Goal: Task Accomplishment & Management: Manage account settings

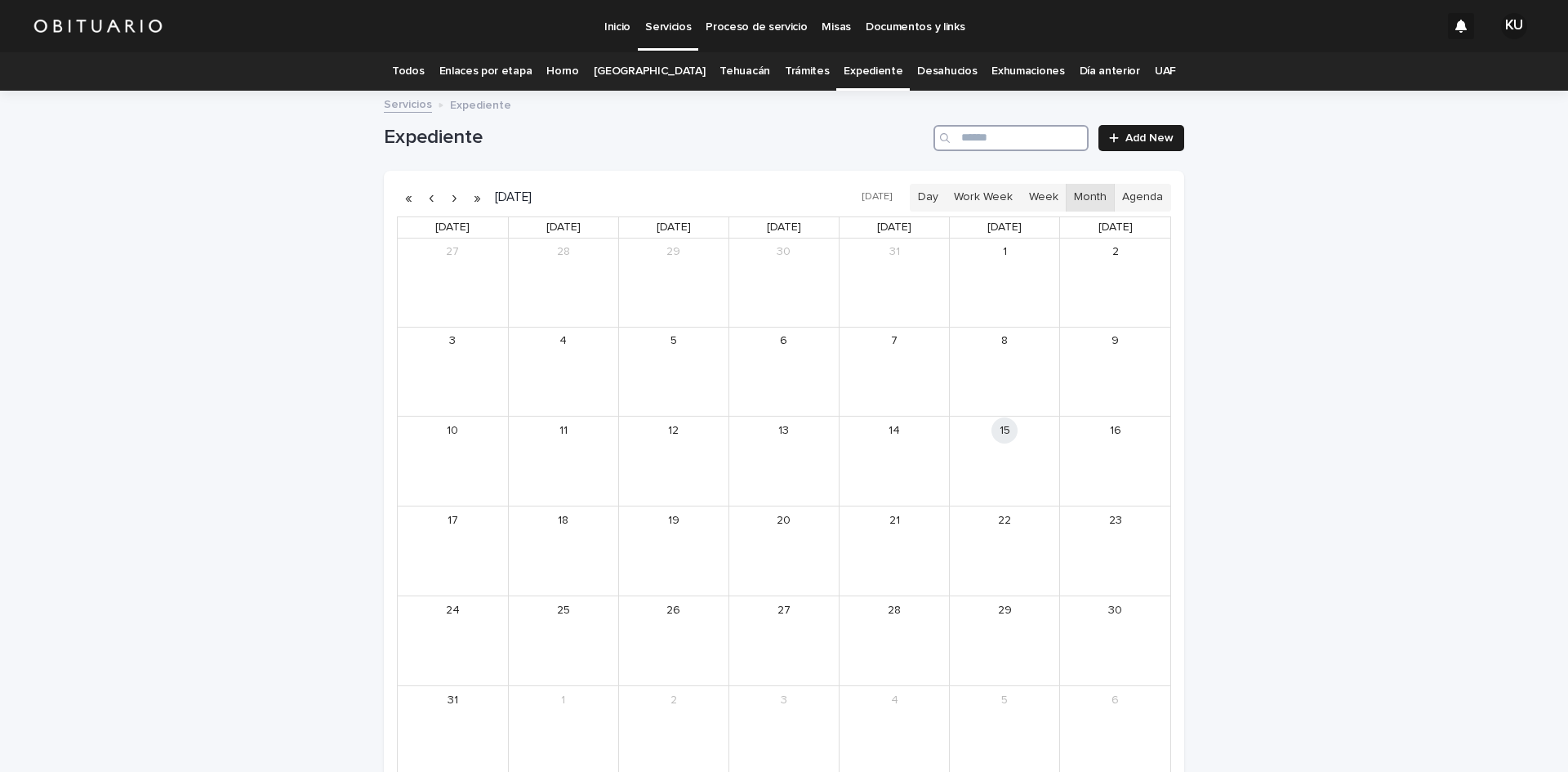
click at [970, 139] on input "Search" at bounding box center [1011, 138] width 156 height 26
click at [663, 453] on div "[PERSON_NAME] [PERSON_NAME]" at bounding box center [691, 452] width 73 height 11
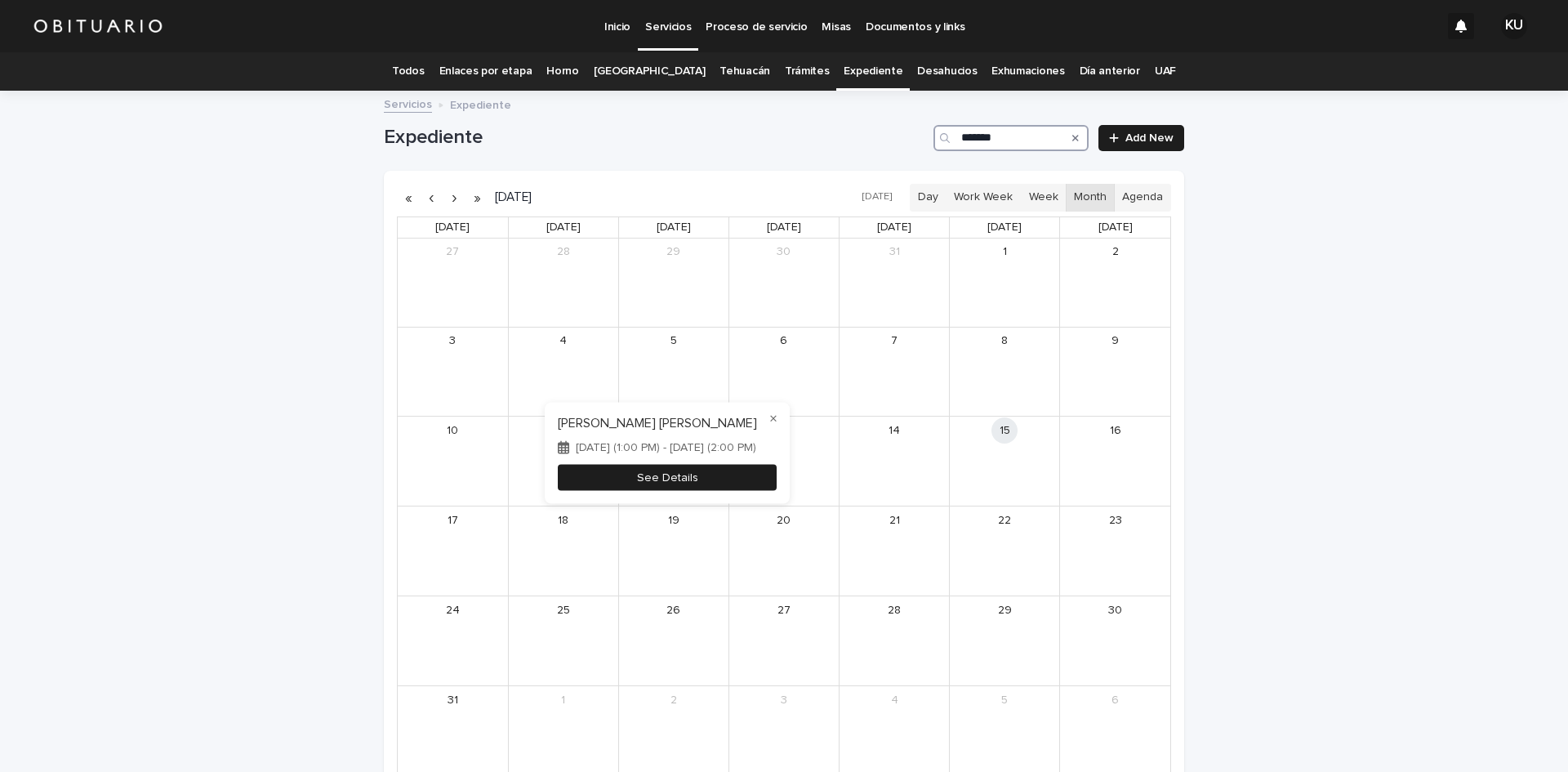
type input "*******"
click at [664, 477] on button "See Details" at bounding box center [668, 477] width 219 height 27
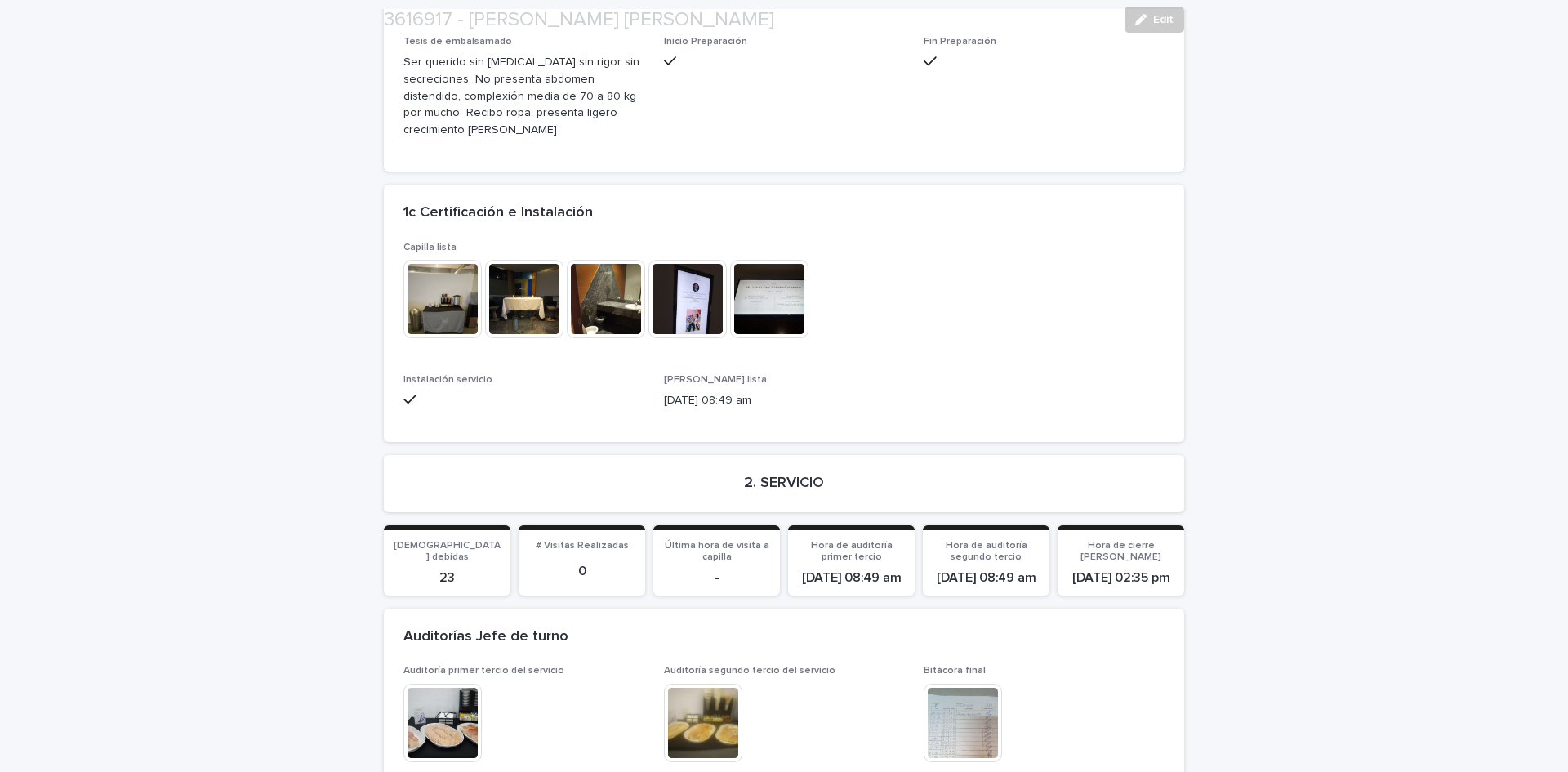
scroll to position [3747, 0]
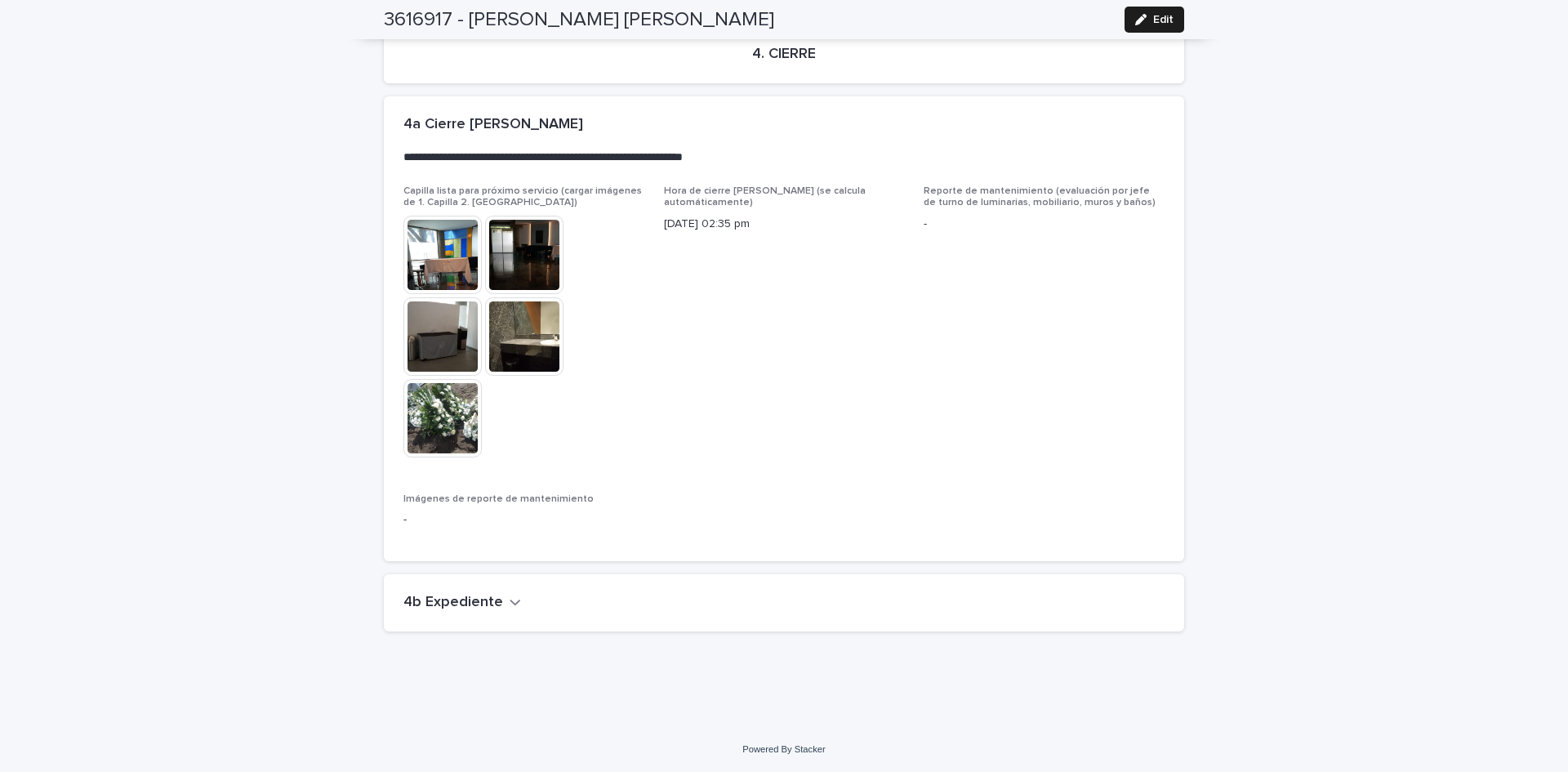
click at [497, 597] on button "4b Expediente" at bounding box center [462, 602] width 117 height 18
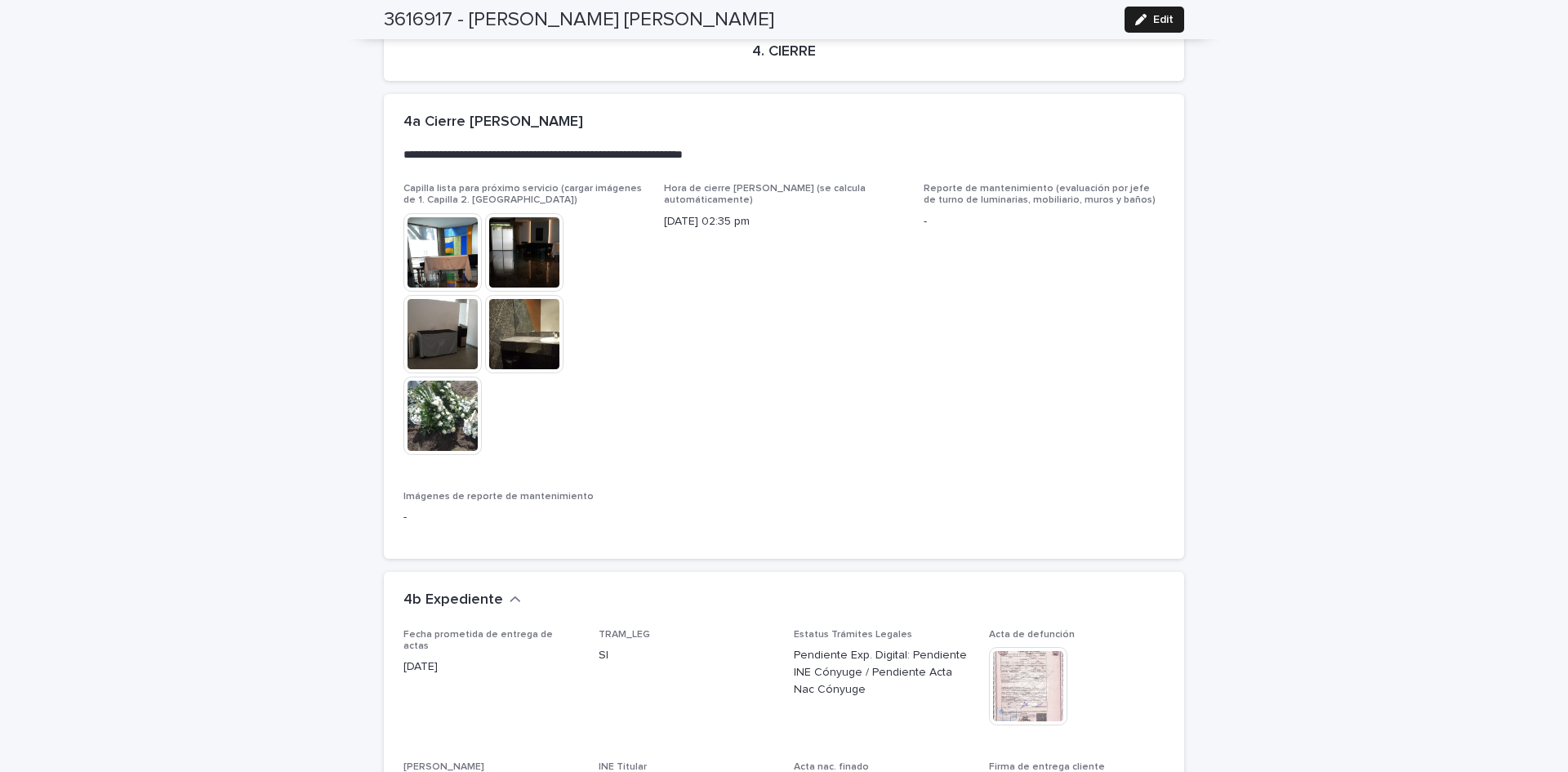
scroll to position [4425, 0]
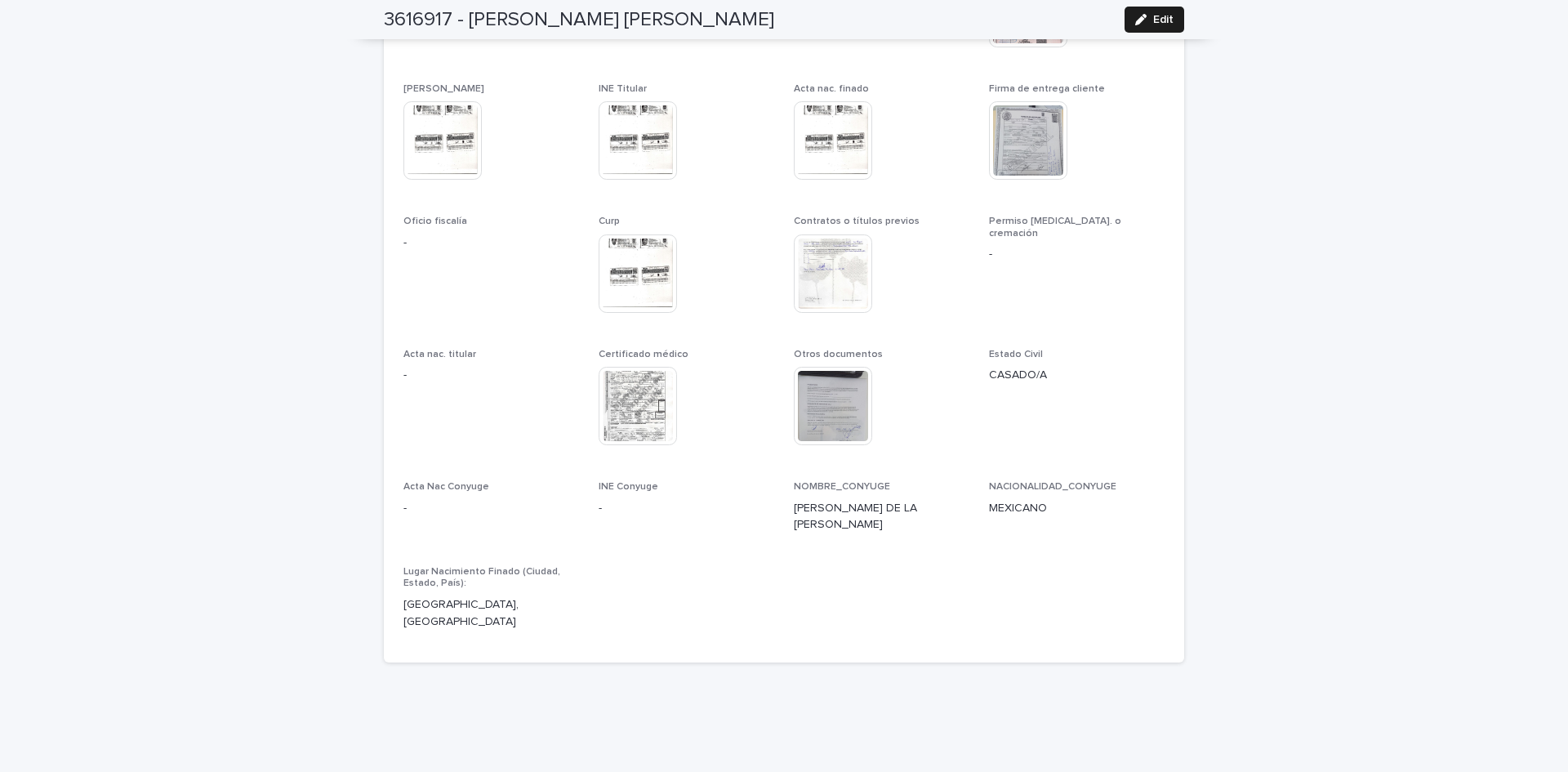
click at [823, 263] on img at bounding box center [833, 274] width 78 height 78
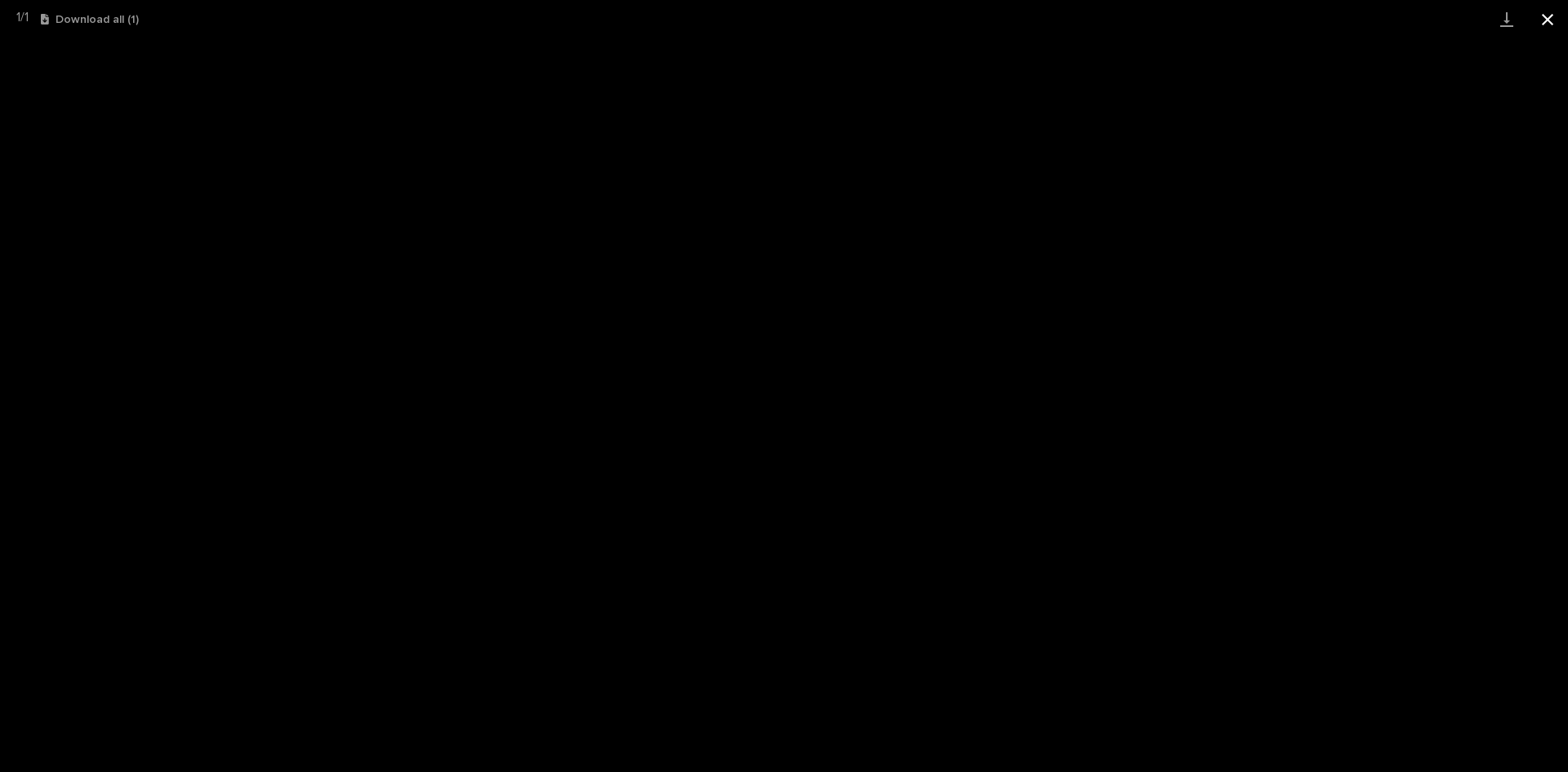
click at [1540, 20] on button "Close gallery" at bounding box center [1547, 19] width 41 height 38
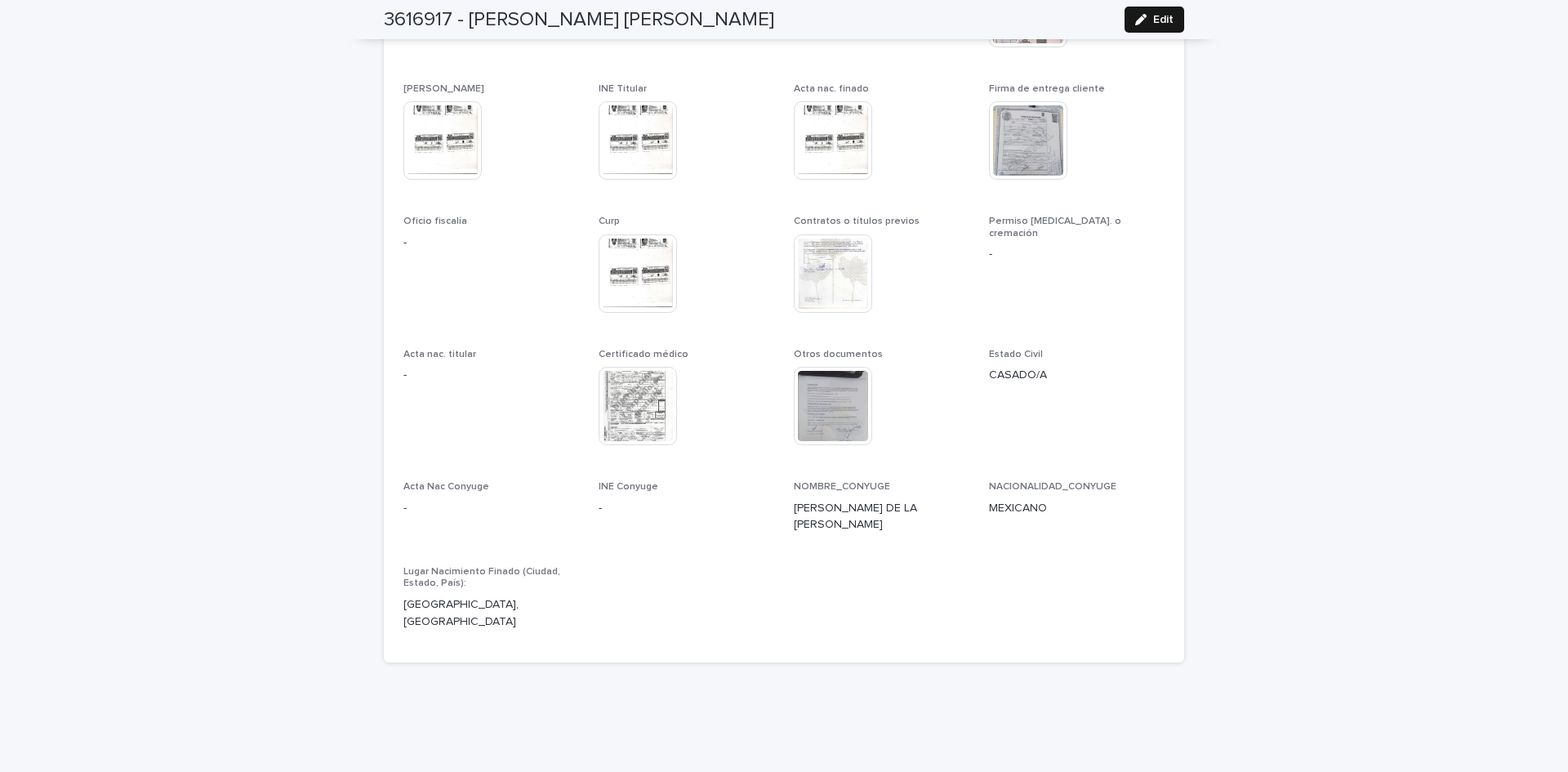
click at [1134, 10] on button "Edit" at bounding box center [1154, 20] width 60 height 26
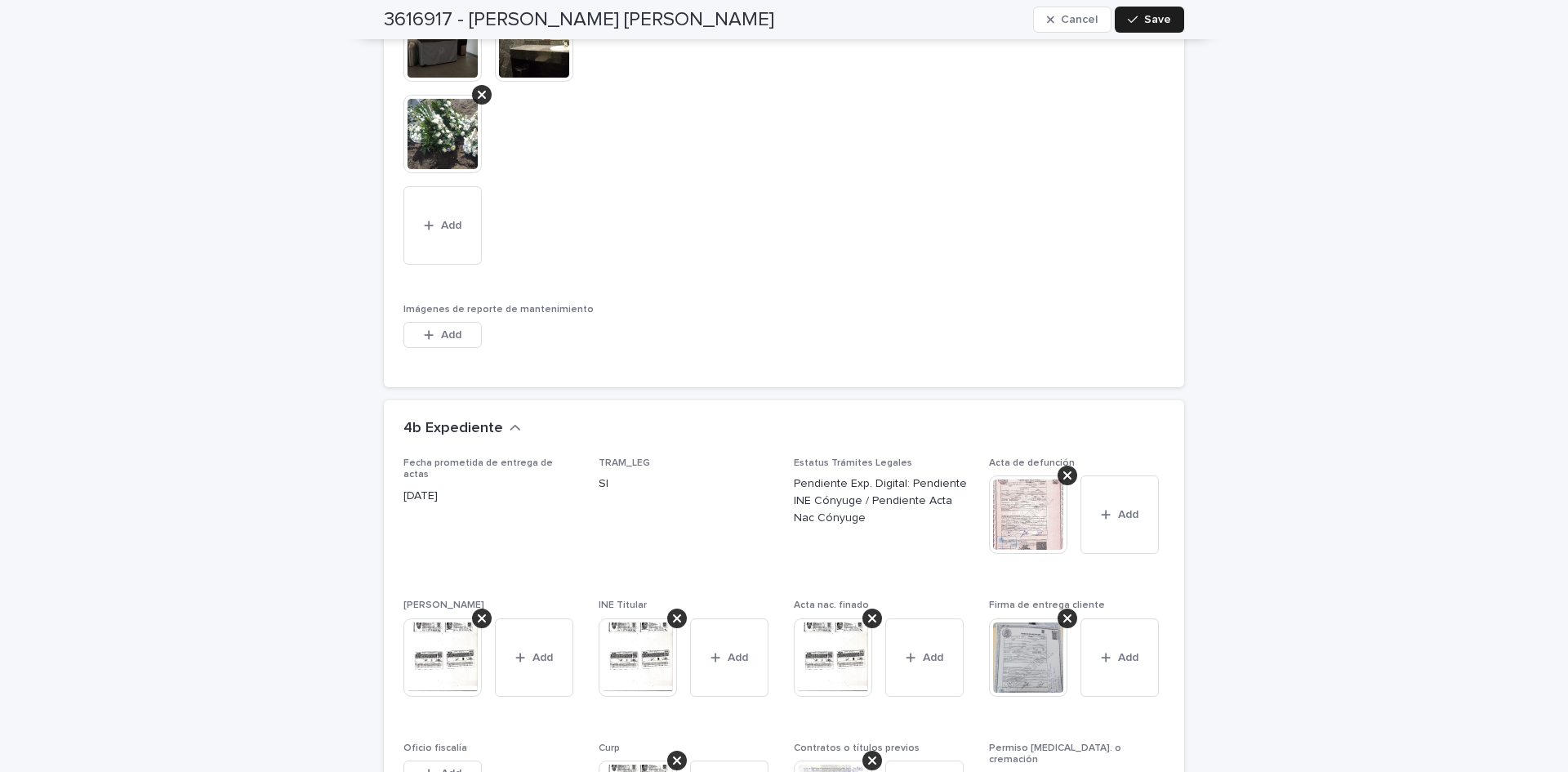
scroll to position [5002, 0]
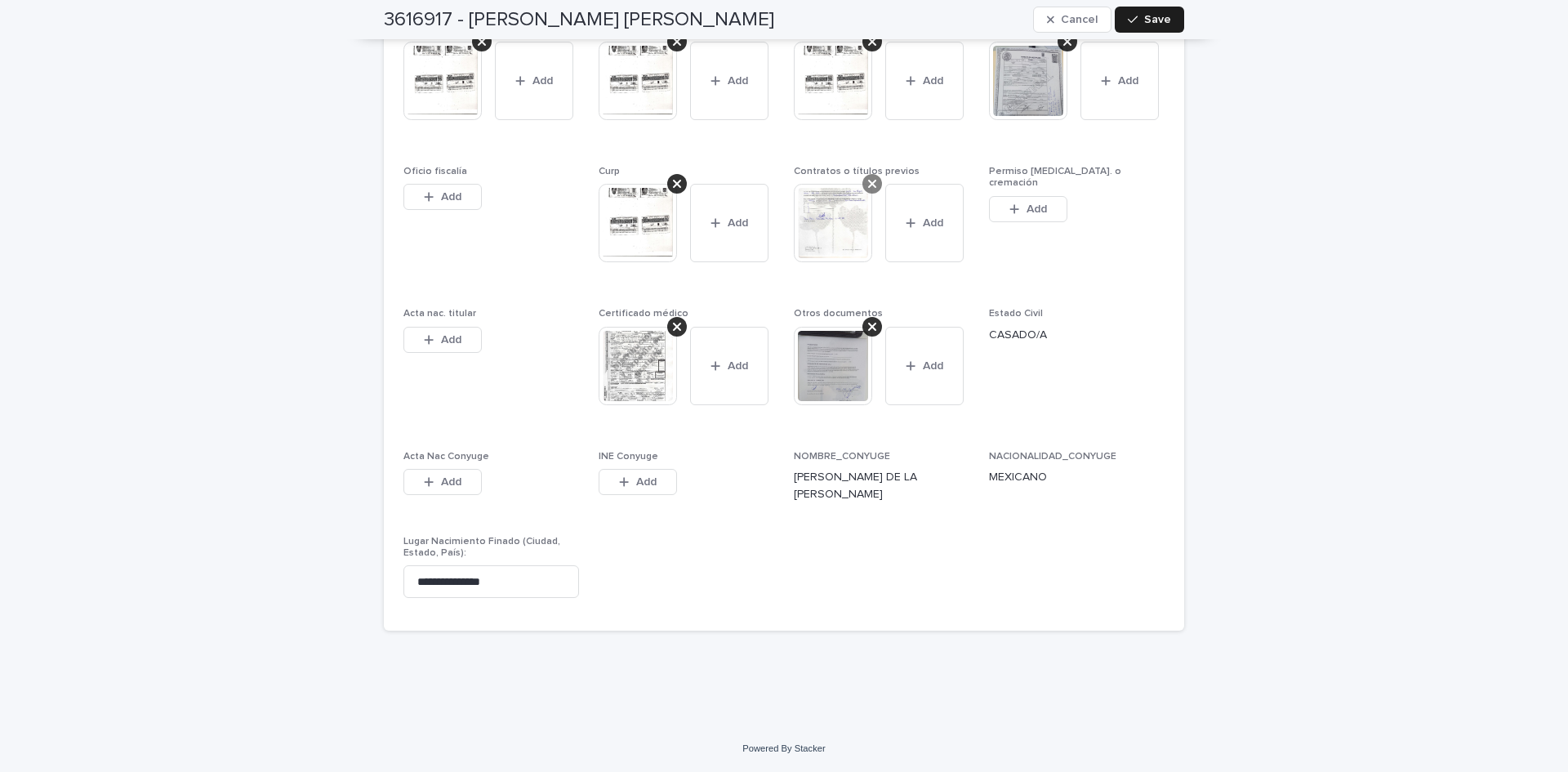
click at [868, 184] on icon at bounding box center [872, 183] width 8 height 13
click at [834, 195] on span "Add" at bounding box center [840, 196] width 20 height 11
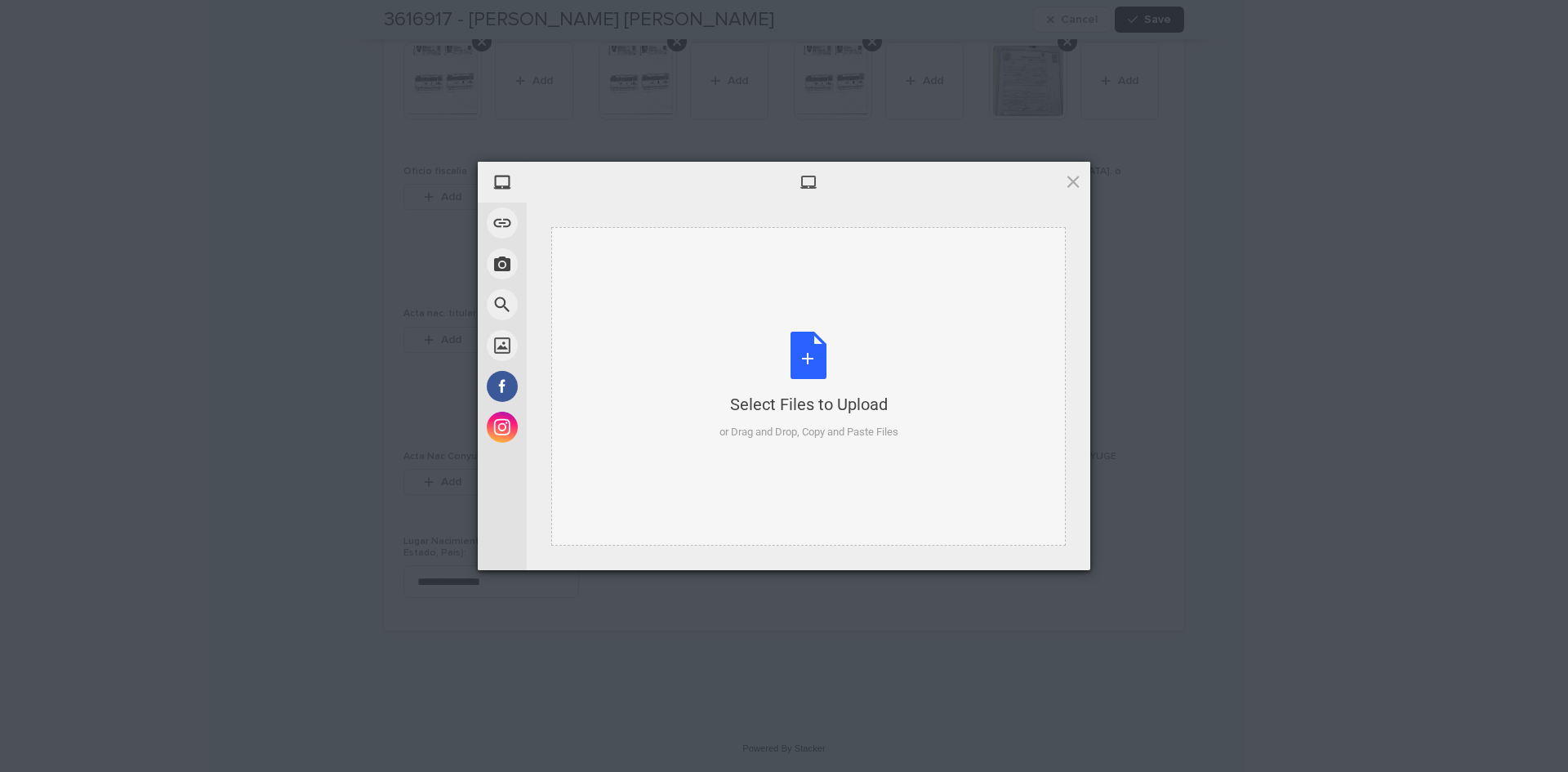
click at [805, 356] on div "Select Files to Upload or Drag and Drop, Copy and Paste Files" at bounding box center [809, 385] width 179 height 109
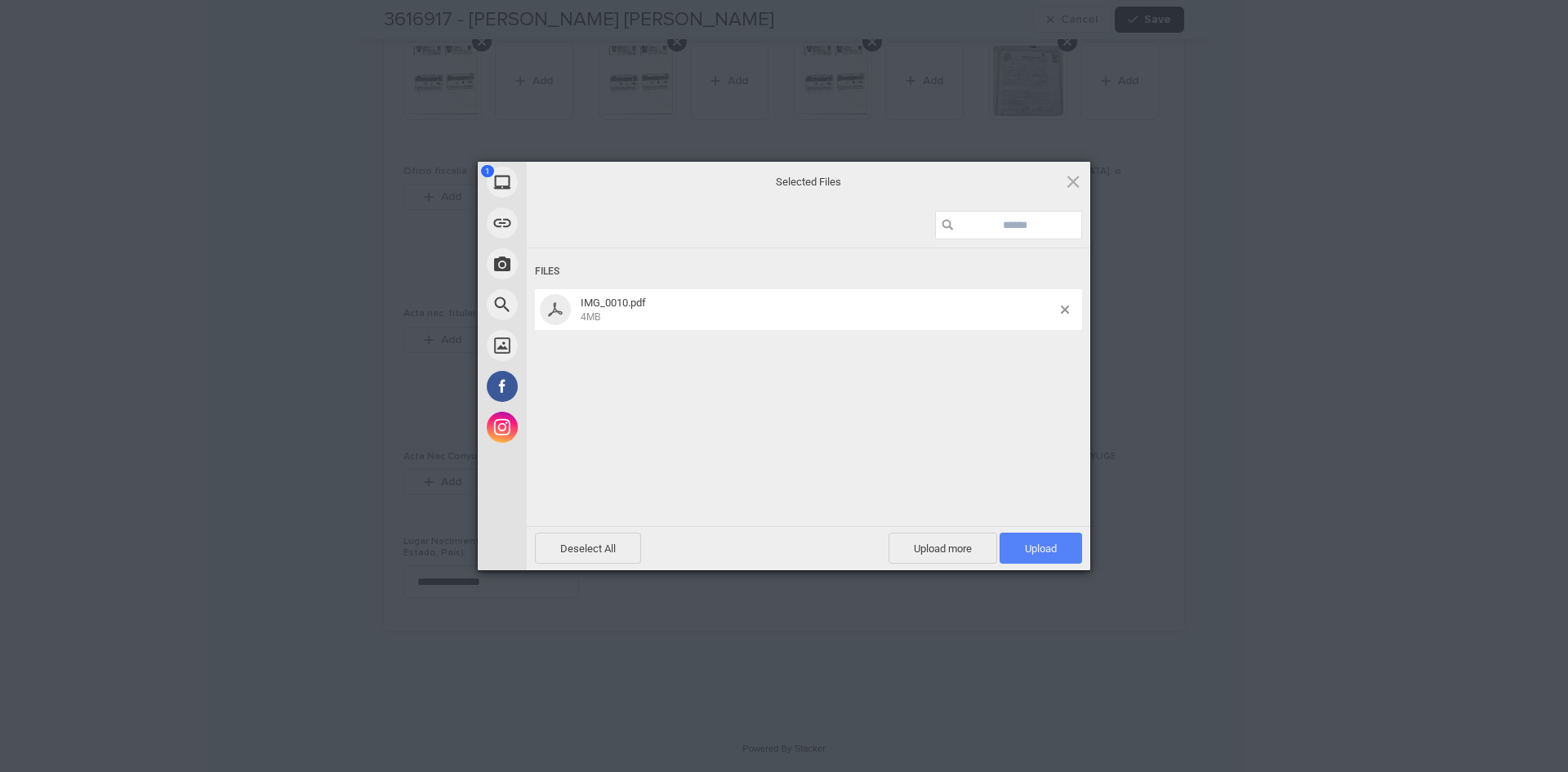
click at [1026, 538] on span "Upload 1" at bounding box center [1040, 549] width 83 height 31
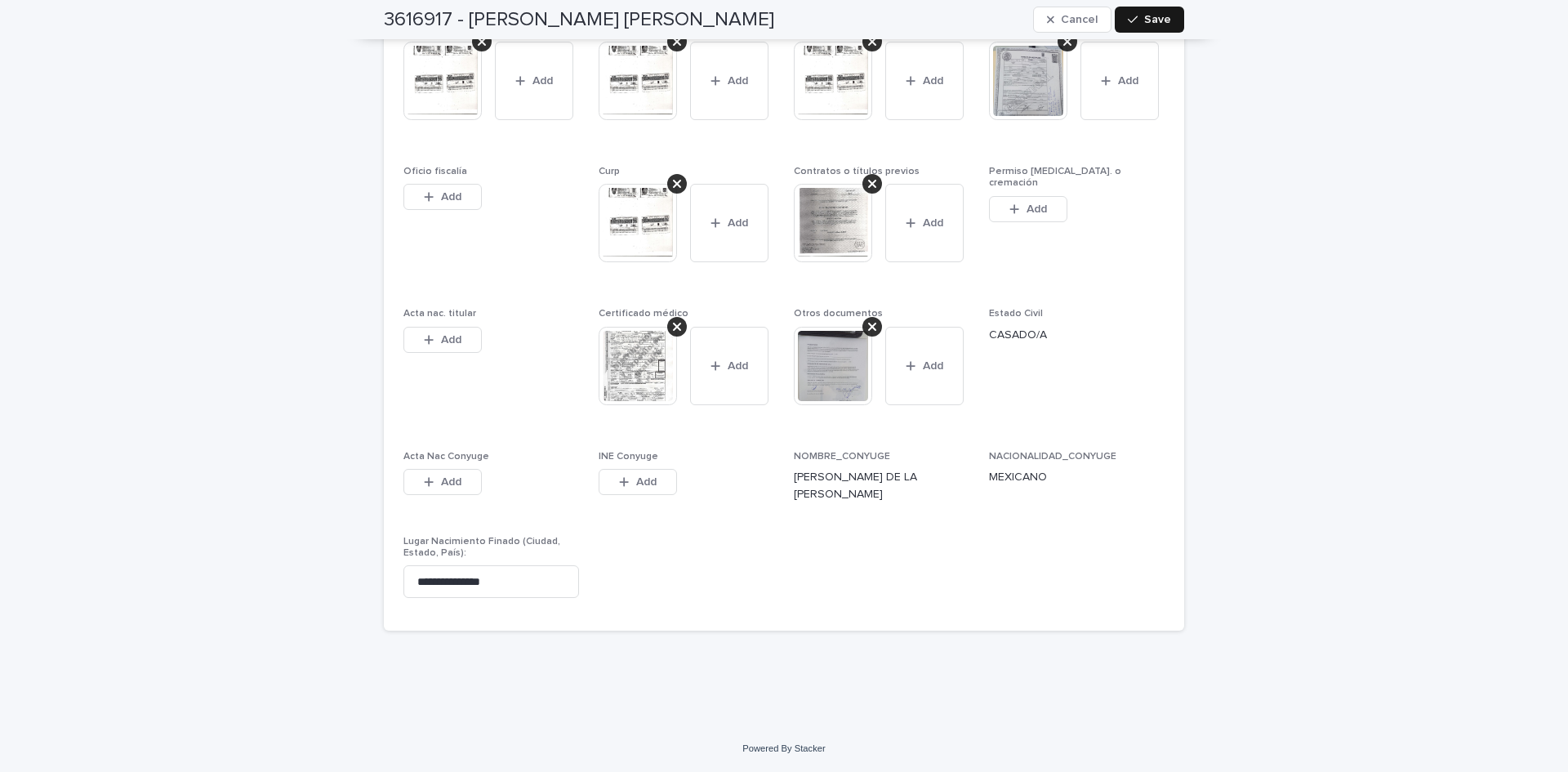
click at [1139, 15] on button "Save" at bounding box center [1149, 20] width 70 height 26
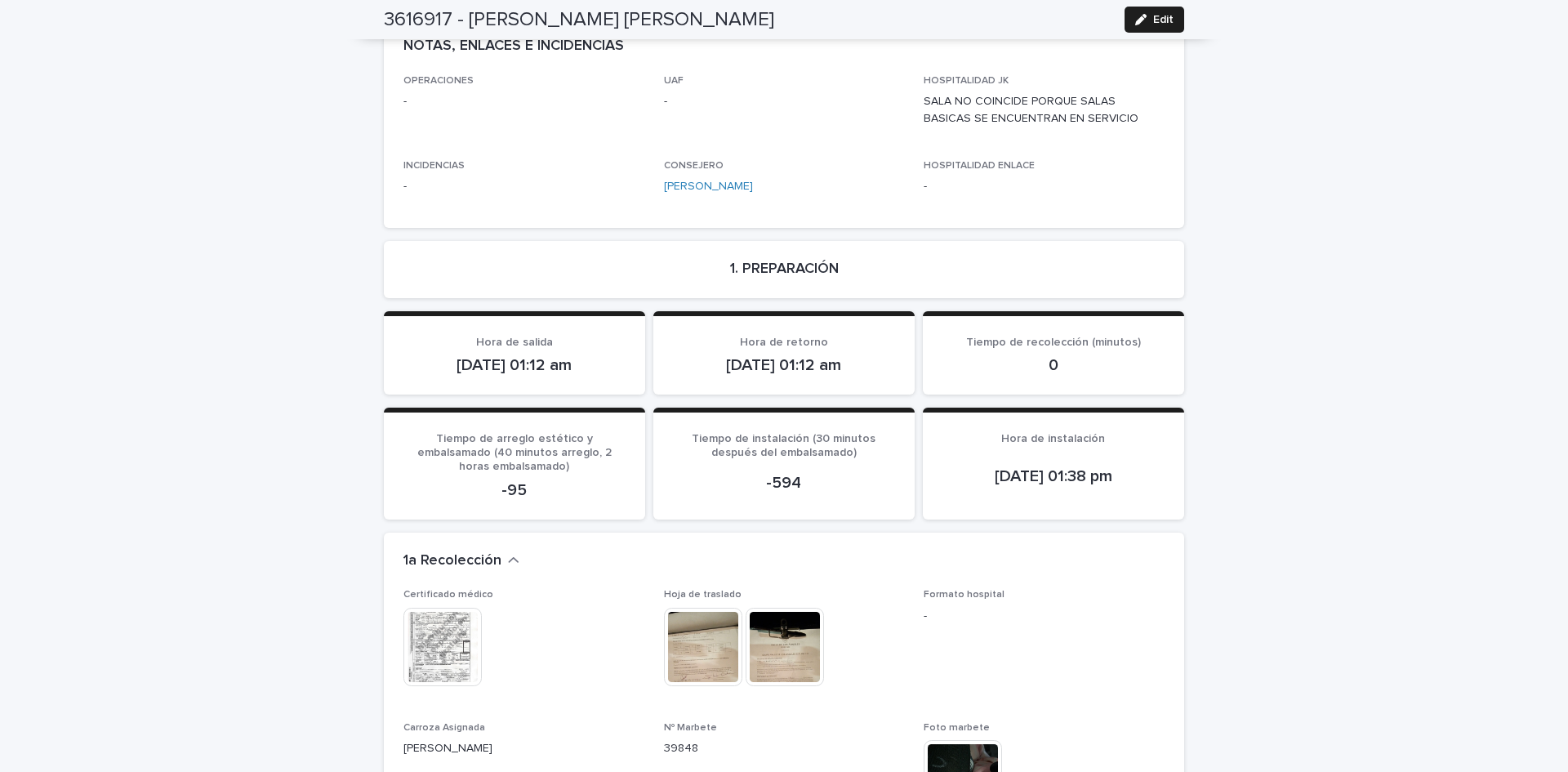
scroll to position [0, 0]
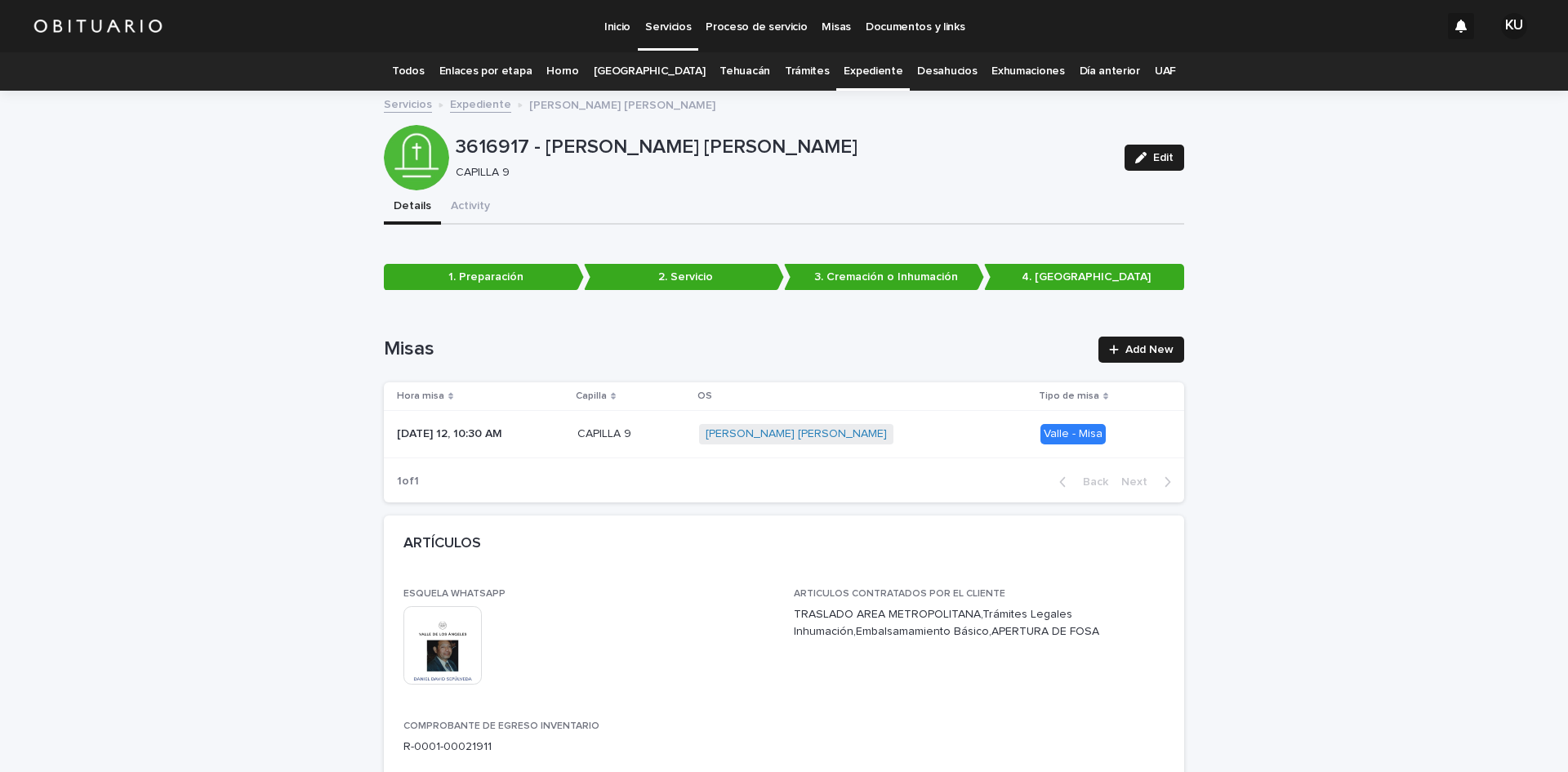
click at [424, 69] on link "Todos" at bounding box center [408, 71] width 32 height 38
